Goal: Information Seeking & Learning: Learn about a topic

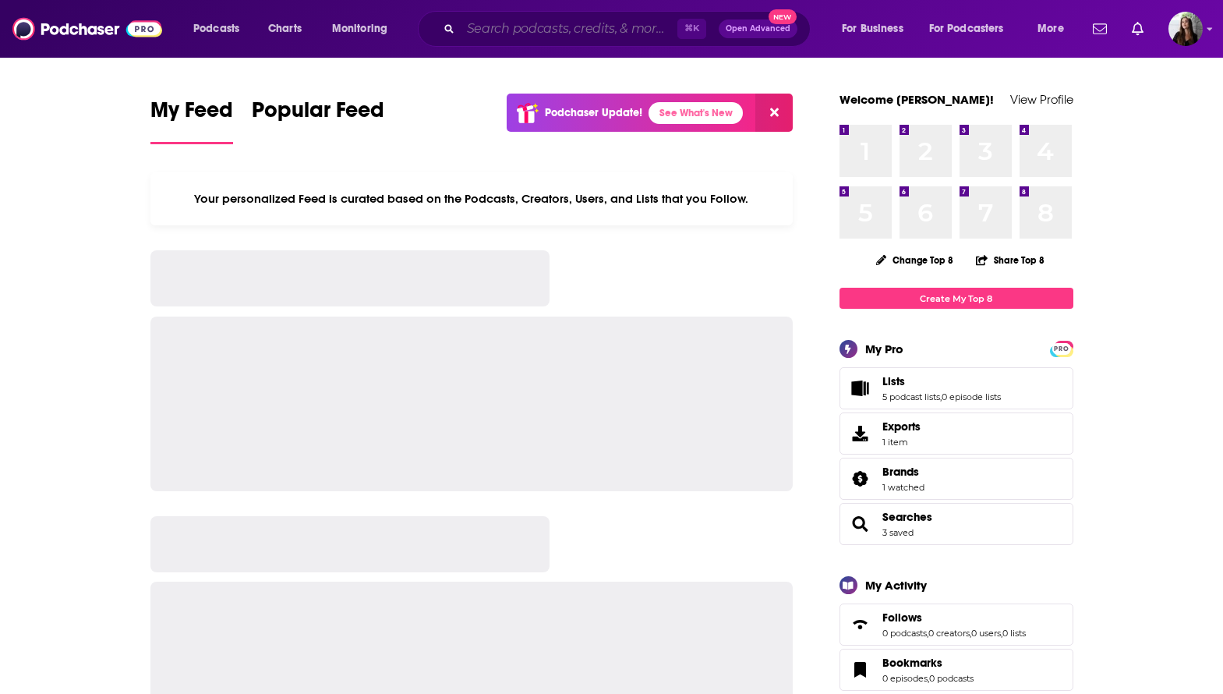
click at [583, 32] on input "Search podcasts, credits, & more..." at bounding box center [569, 28] width 217 height 25
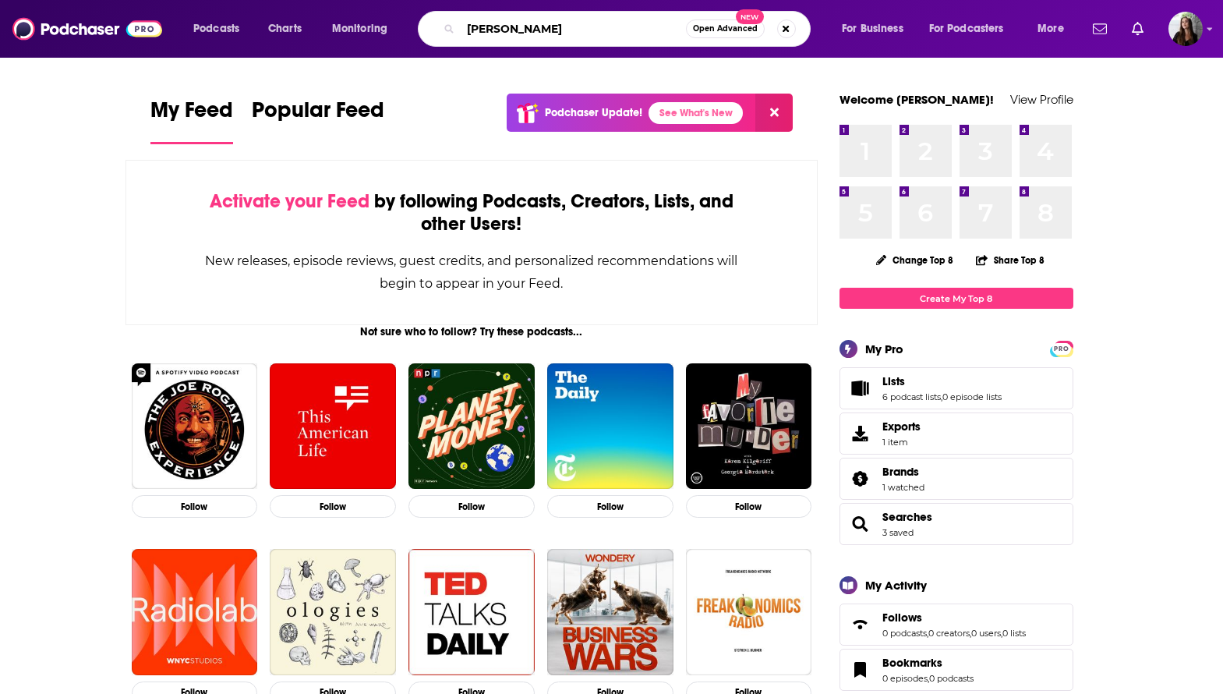
type input "hannah hammond"
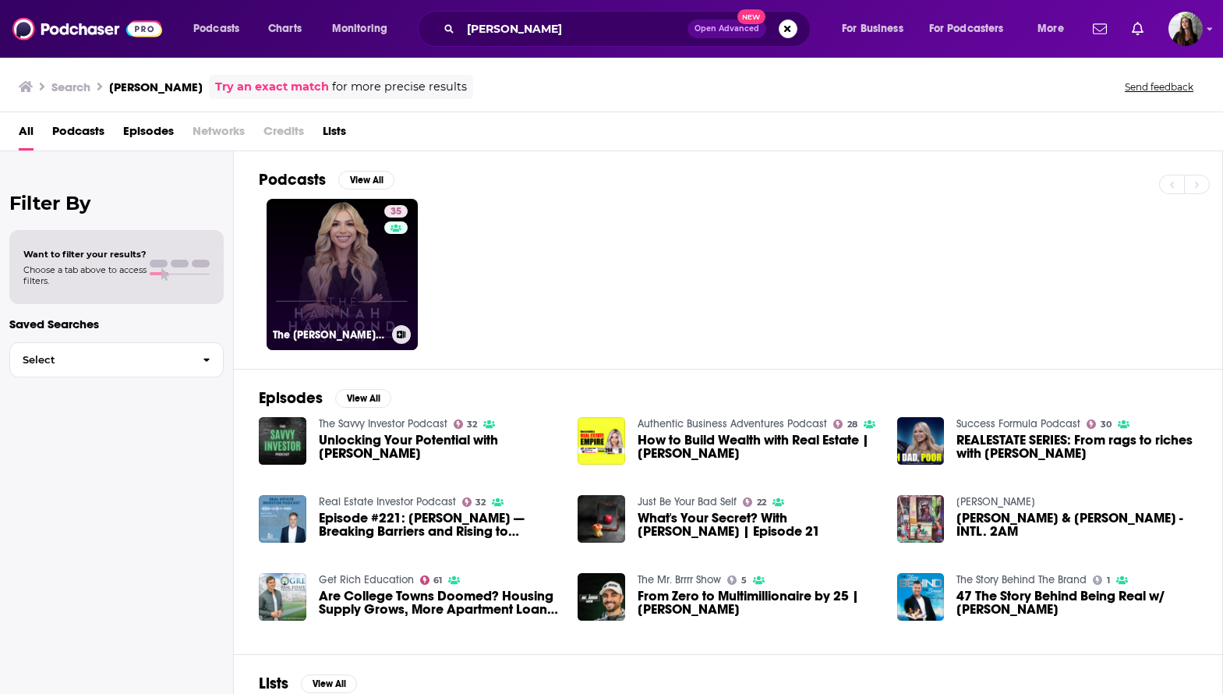
click at [348, 260] on link "35 The Hannah Hammond Show" at bounding box center [342, 274] width 151 height 151
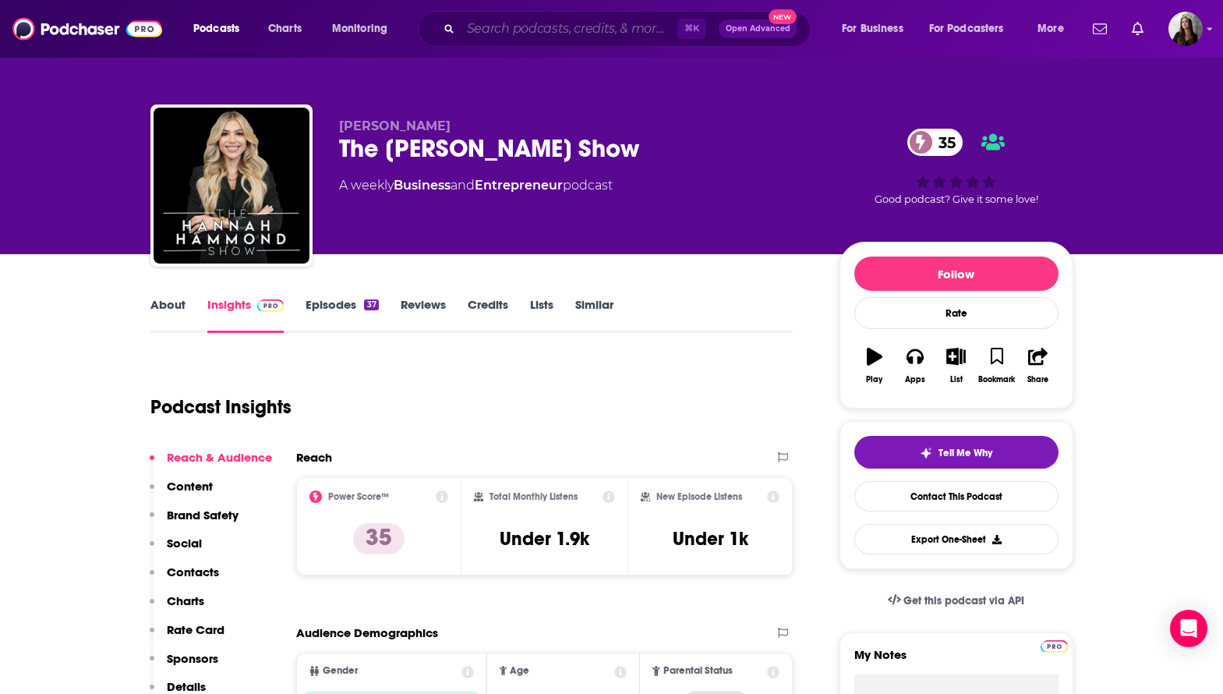
click at [581, 25] on input "Search podcasts, credits, & more..." at bounding box center [569, 28] width 217 height 25
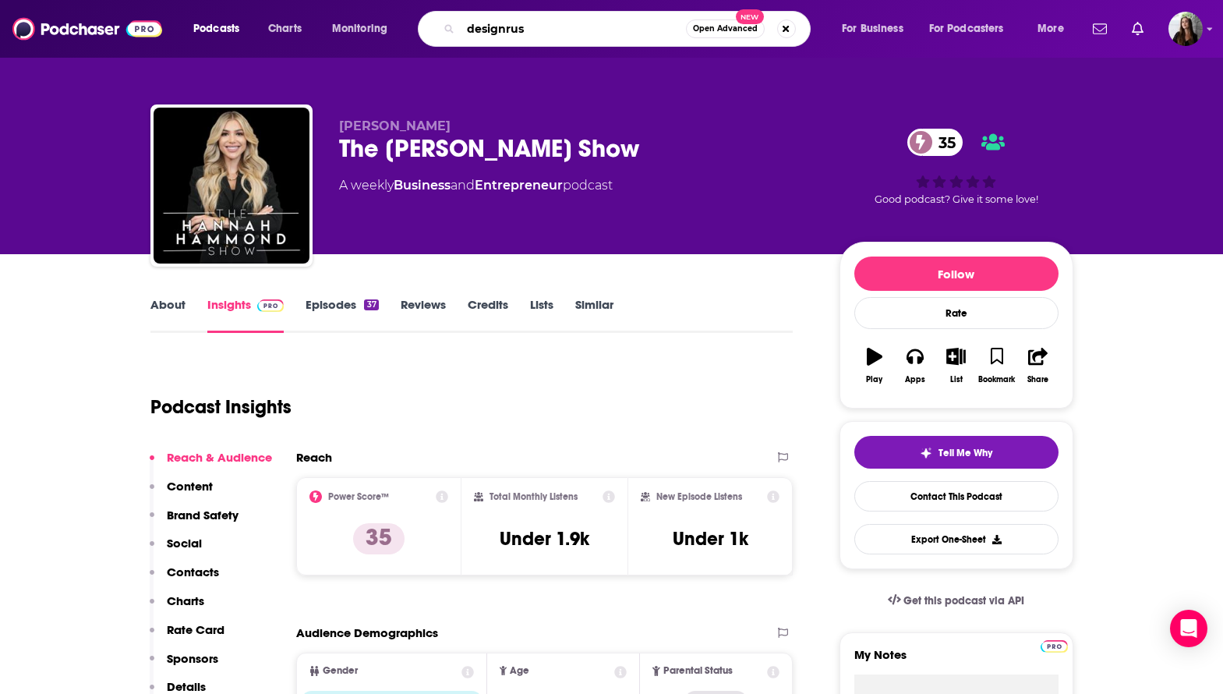
type input "designrush"
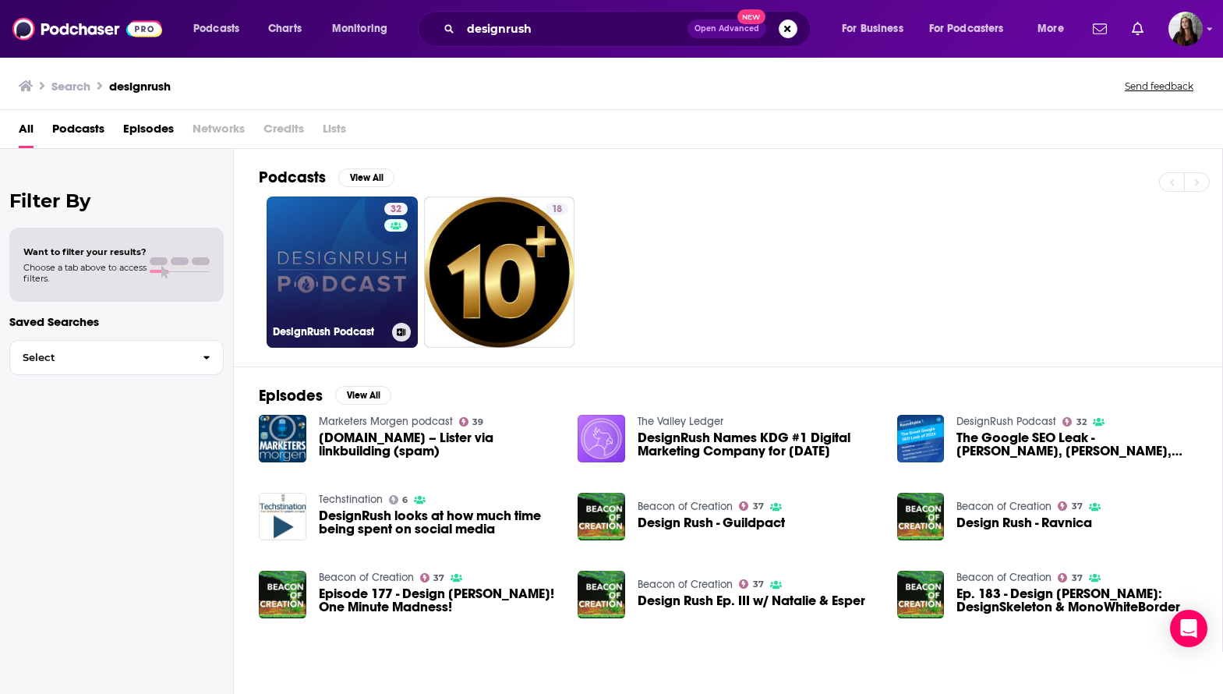
click at [378, 253] on link "32 DesignRush Podcast" at bounding box center [342, 271] width 151 height 151
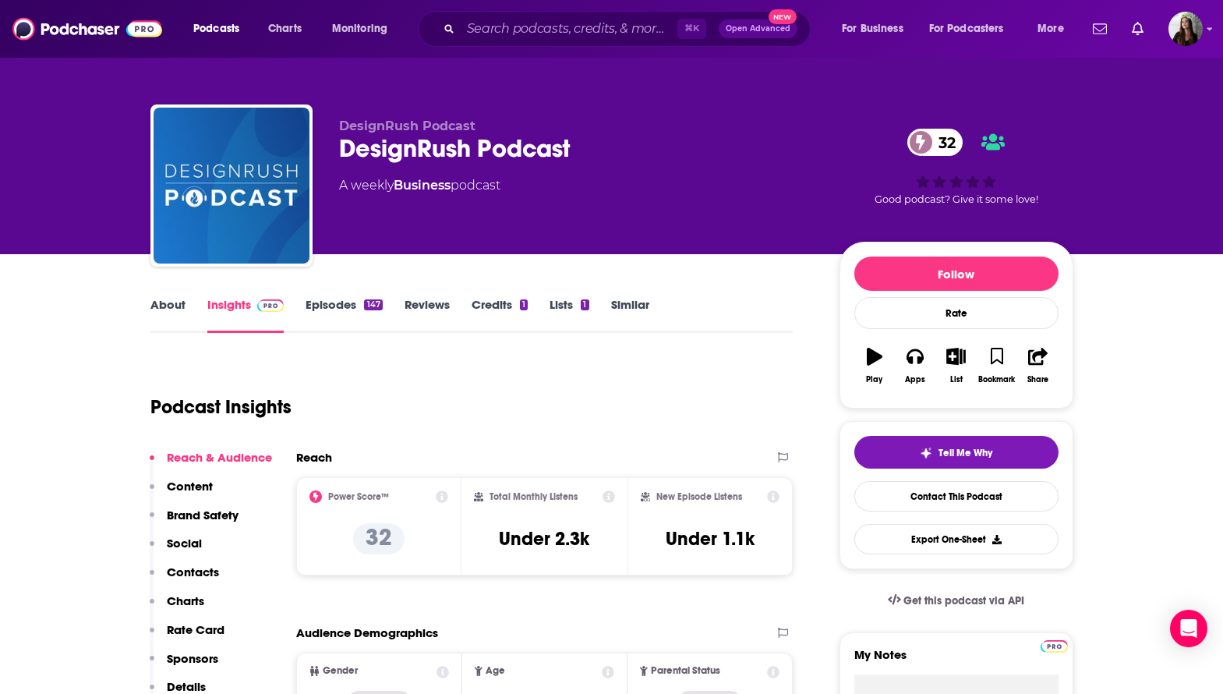
click at [326, 311] on link "Episodes 147" at bounding box center [343, 315] width 76 height 36
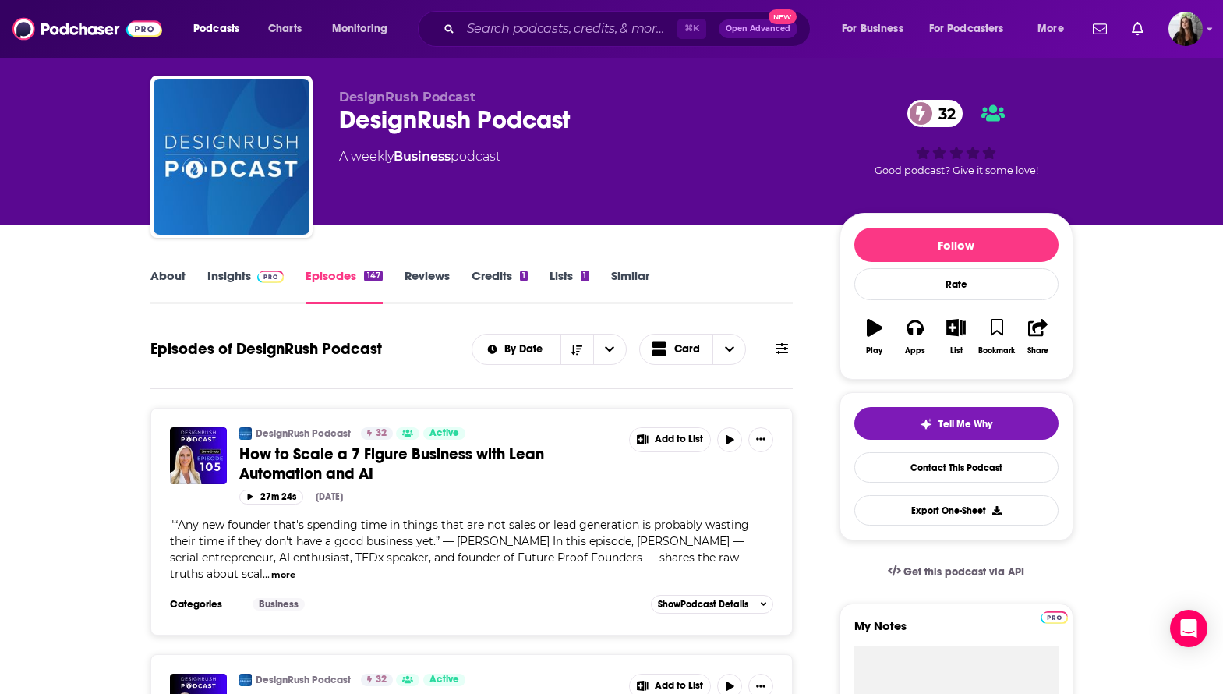
scroll to position [33, 0]
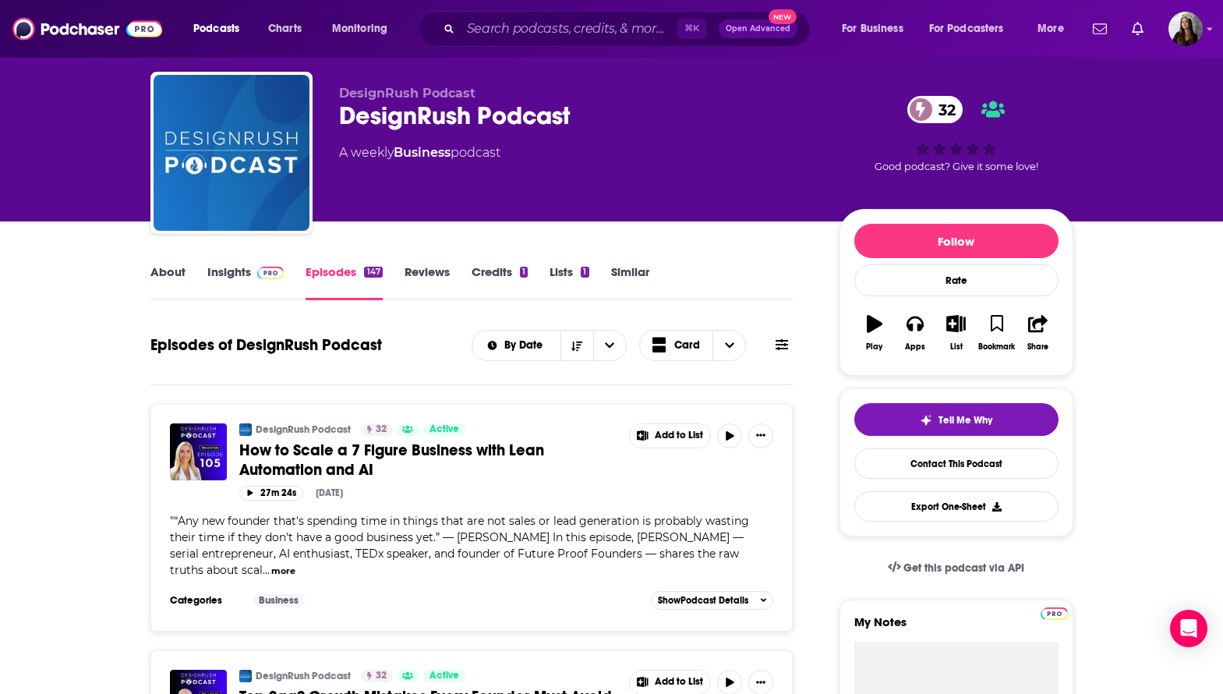
click at [171, 270] on link "About" at bounding box center [167, 282] width 35 height 36
